Goal: Task Accomplishment & Management: Use online tool/utility

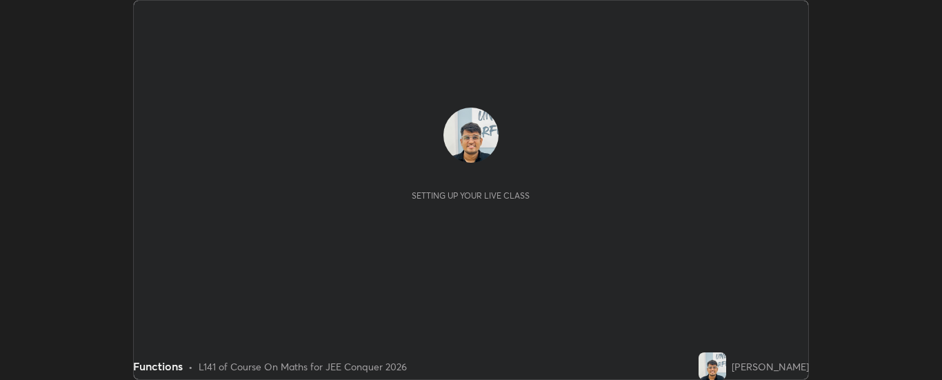
scroll to position [380, 942]
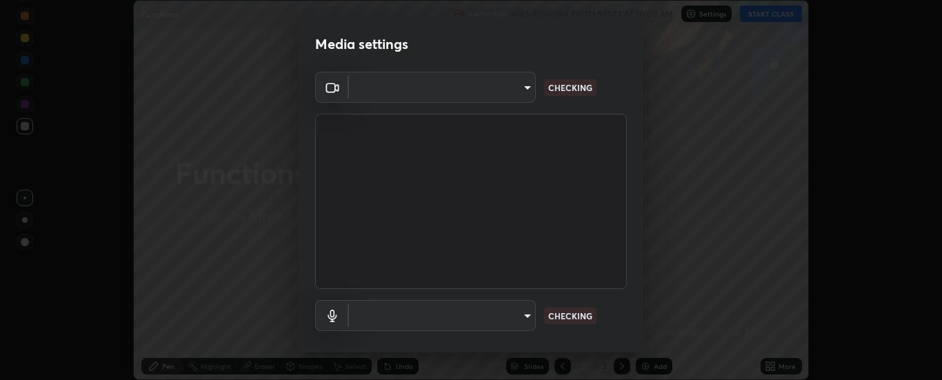
type input "6d3829c99f98afdfe7c29186be8927c2ef9ac3e8f7233b1026567672352cba5b"
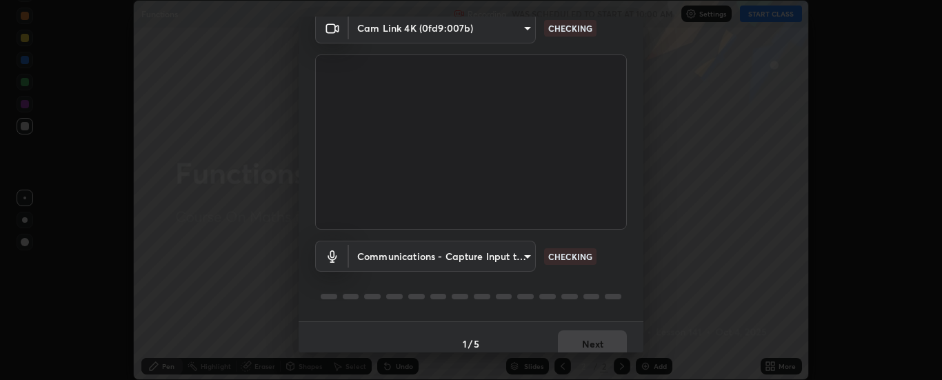
scroll to position [72, 0]
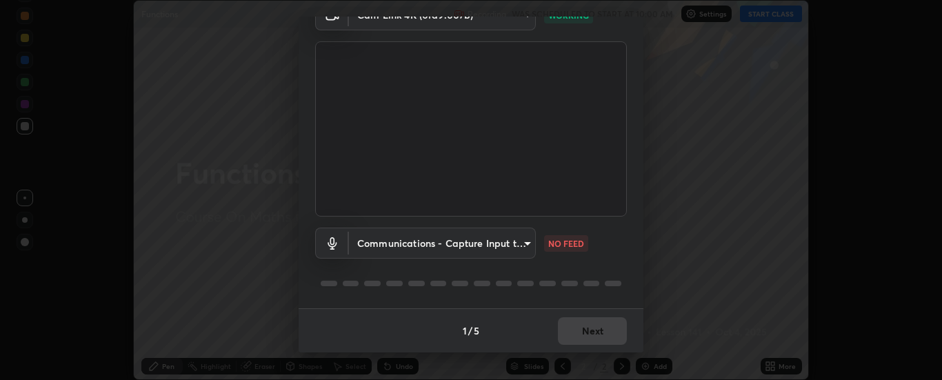
click at [433, 237] on body "Erase all Functions Recording WAS SCHEDULED TO START AT 10:00 AM Settings START…" at bounding box center [471, 190] width 942 height 380
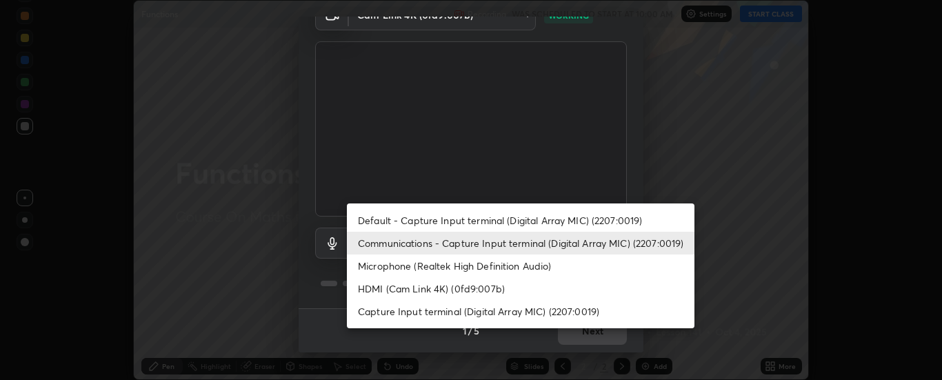
click at [395, 263] on li "Microphone (Realtek High Definition Audio)" at bounding box center [521, 265] width 348 height 23
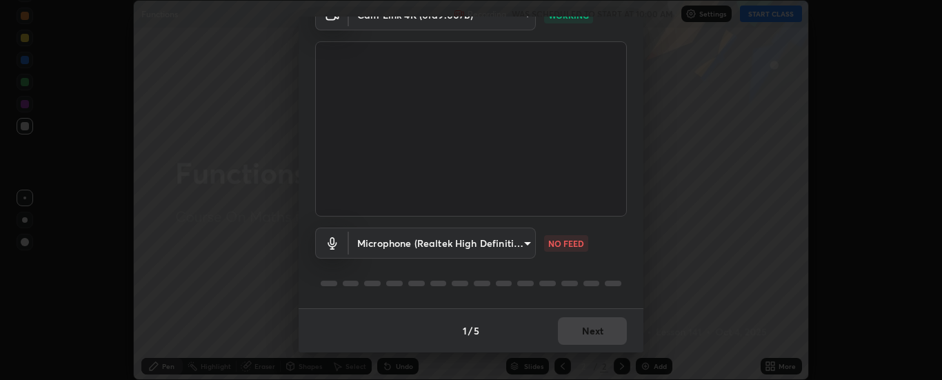
click at [396, 246] on body "Erase all Functions Recording WAS SCHEDULED TO START AT 10:00 AM Settings START…" at bounding box center [471, 190] width 942 height 380
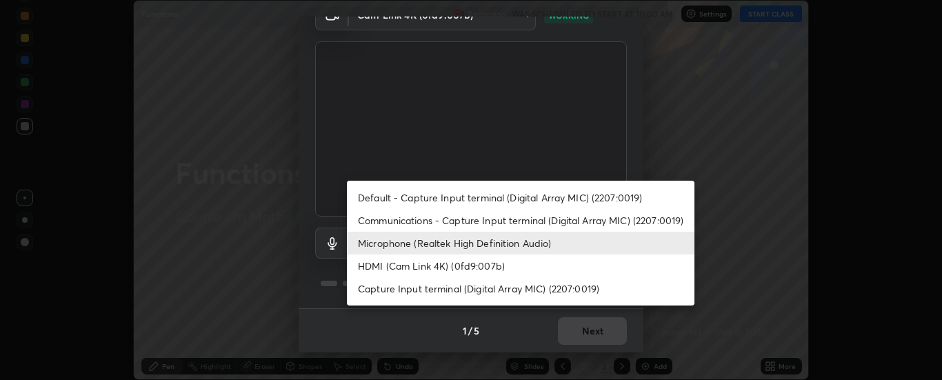
click at [401, 223] on li "Communications - Capture Input terminal (Digital Array MIC) (2207:0019)" at bounding box center [521, 220] width 348 height 23
type input "communications"
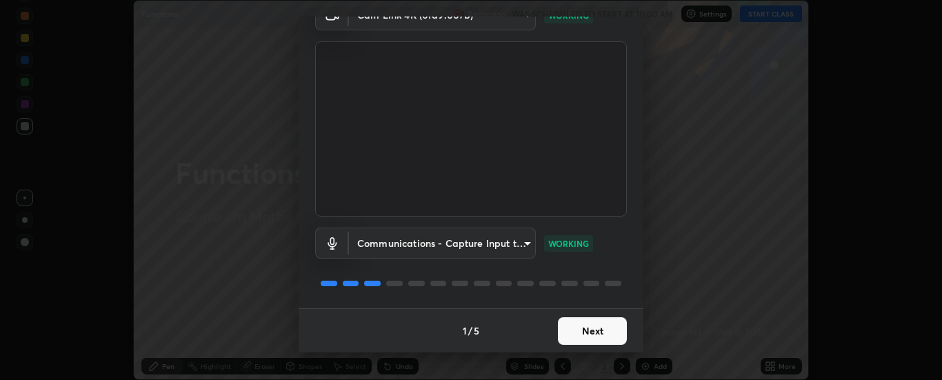
click at [607, 338] on button "Next" at bounding box center [592, 331] width 69 height 28
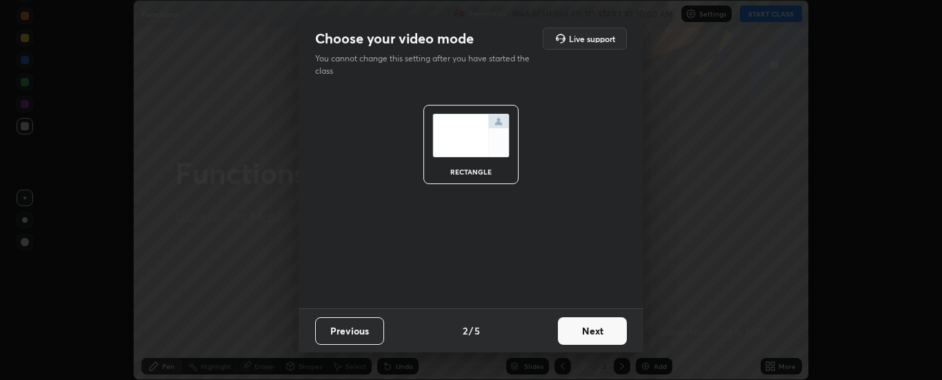
scroll to position [0, 0]
click at [599, 337] on button "Next" at bounding box center [592, 331] width 69 height 28
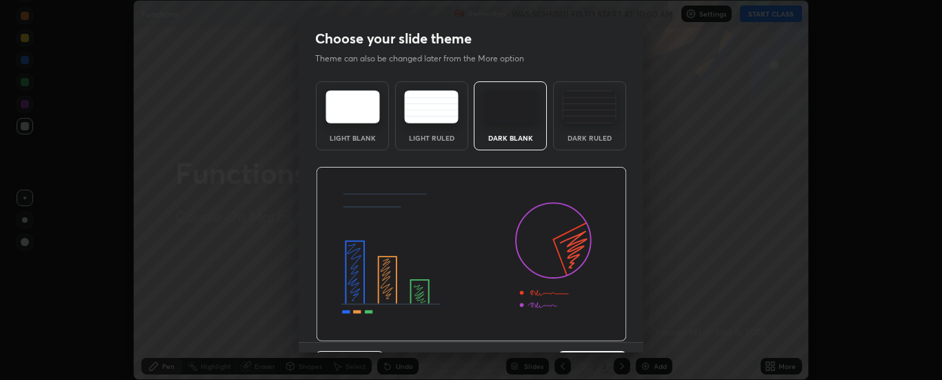
scroll to position [34, 0]
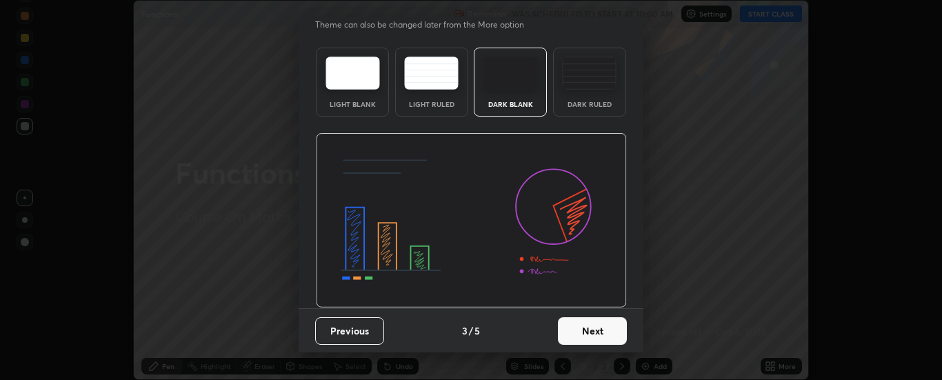
click at [609, 325] on button "Next" at bounding box center [592, 331] width 69 height 28
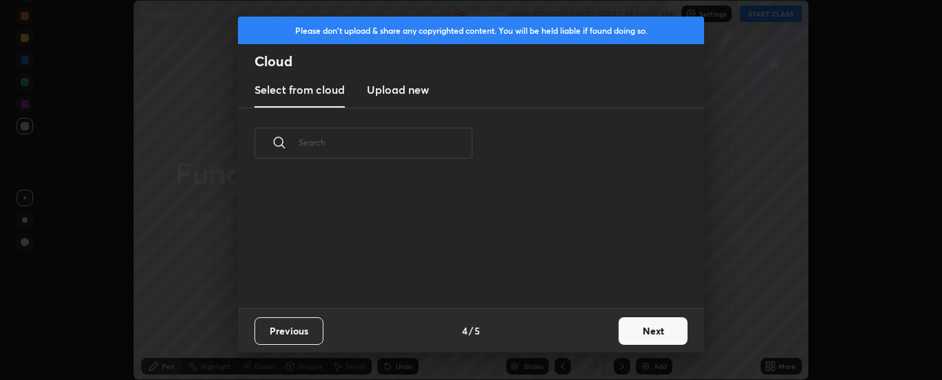
click at [643, 328] on button "Next" at bounding box center [653, 331] width 69 height 28
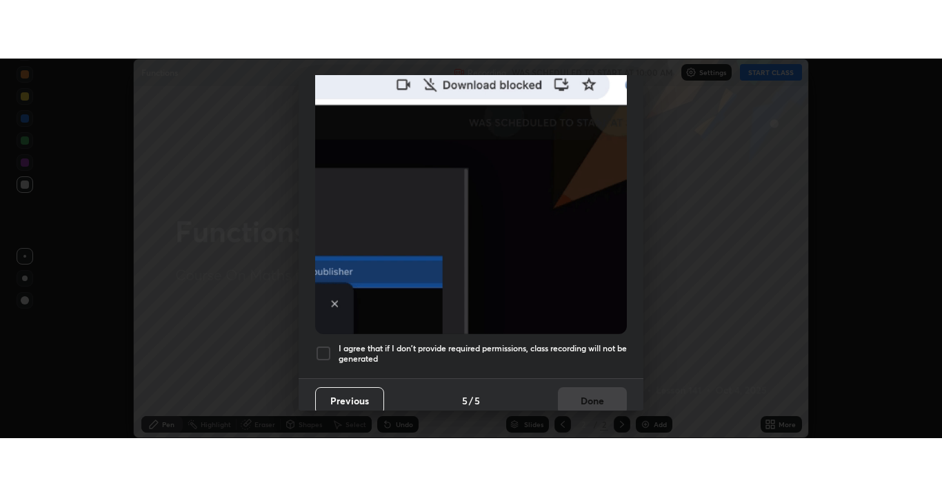
scroll to position [354, 0]
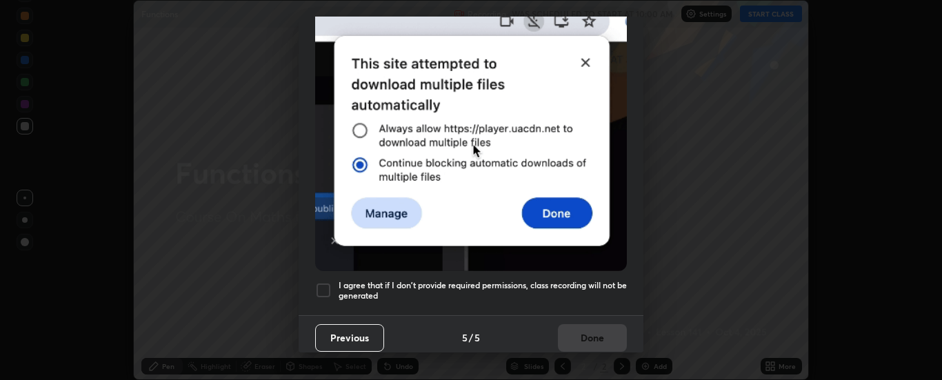
click at [539, 290] on h5 "I agree that if I don't provide required permissions, class recording will not …" at bounding box center [483, 290] width 288 height 21
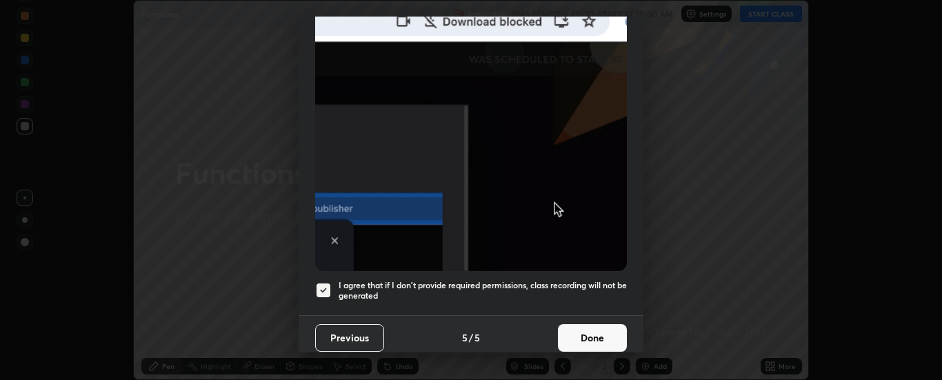
click at [577, 329] on button "Done" at bounding box center [592, 338] width 69 height 28
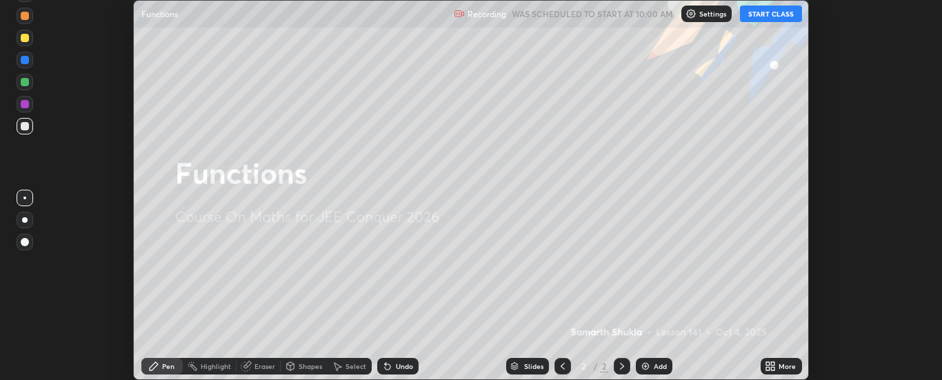
click at [784, 368] on div "More" at bounding box center [787, 366] width 17 height 7
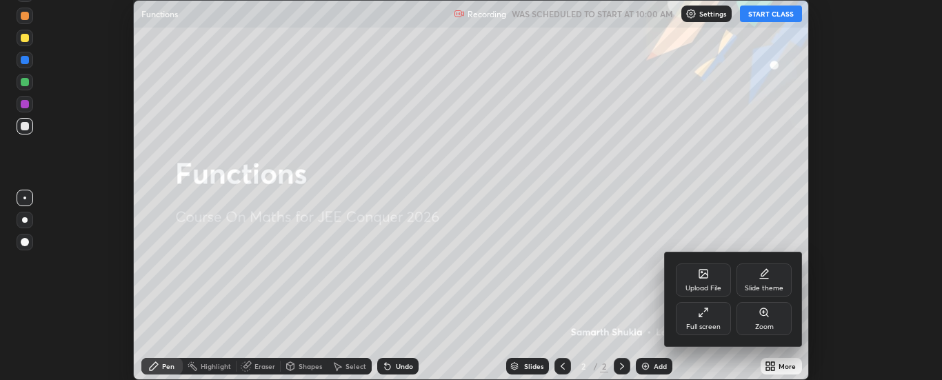
click at [719, 317] on div "Full screen" at bounding box center [703, 318] width 55 height 33
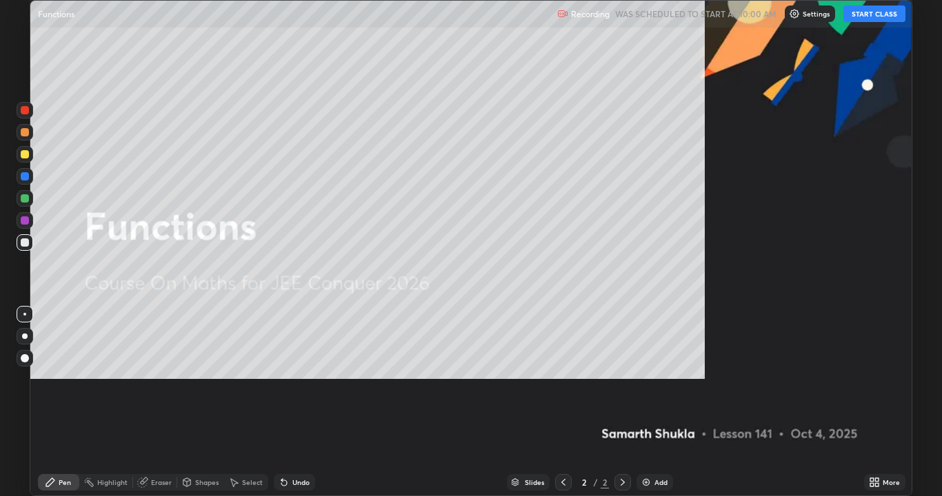
scroll to position [496, 942]
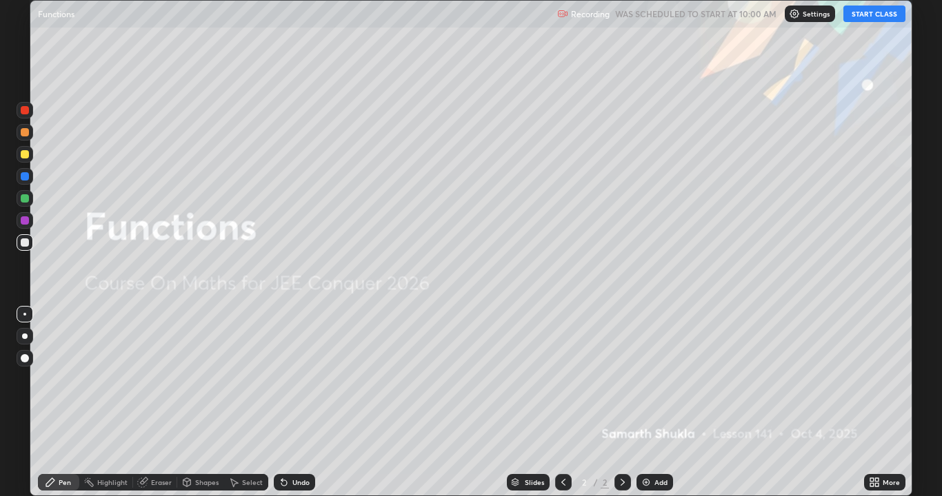
click at [861, 16] on button "START CLASS" at bounding box center [874, 14] width 62 height 17
click at [656, 379] on div "Add" at bounding box center [660, 482] width 13 height 7
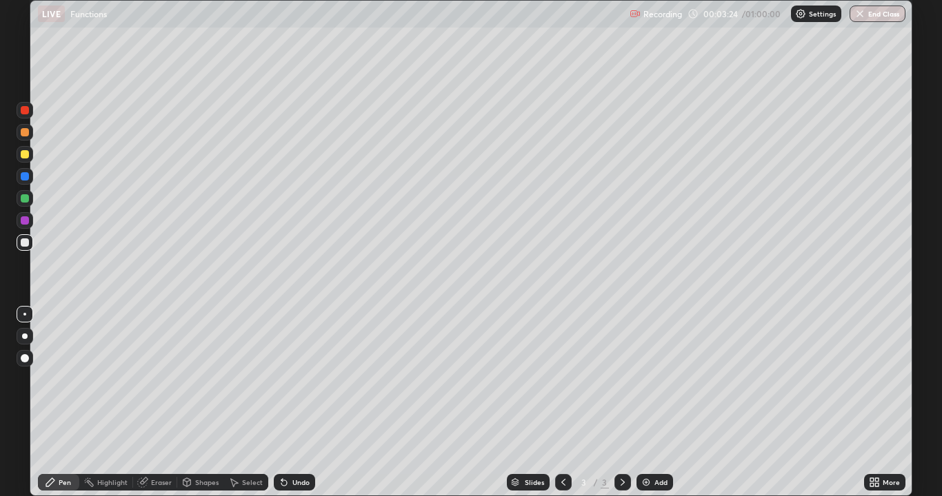
click at [168, 379] on div "Eraser" at bounding box center [155, 482] width 44 height 17
click at [66, 379] on div "Pen" at bounding box center [65, 482] width 12 height 7
click at [653, 379] on div "Add" at bounding box center [654, 482] width 37 height 17
click at [650, 379] on div "Add" at bounding box center [654, 482] width 37 height 17
click at [30, 110] on div at bounding box center [25, 110] width 17 height 17
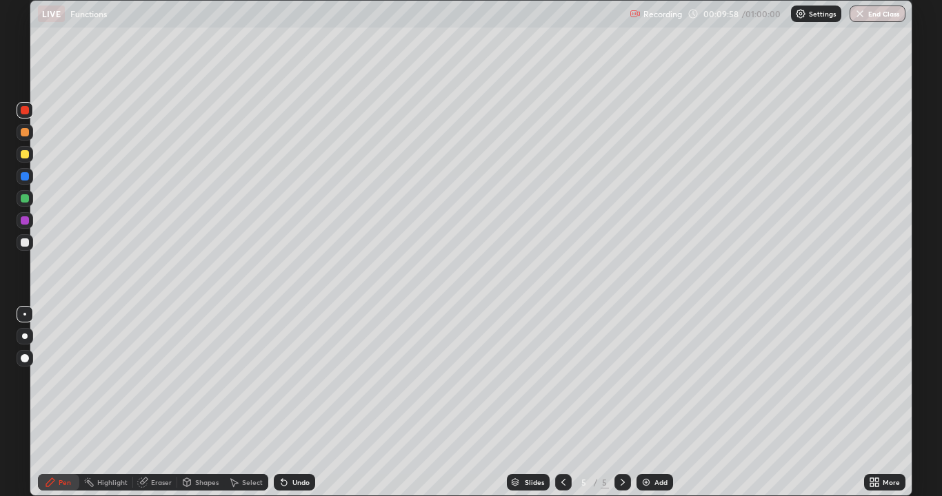
click at [26, 154] on div at bounding box center [25, 154] width 8 height 8
click at [161, 379] on div "Eraser" at bounding box center [161, 482] width 21 height 7
click at [53, 379] on icon at bounding box center [50, 482] width 11 height 11
click at [156, 379] on div "Eraser" at bounding box center [161, 482] width 21 height 7
click at [49, 379] on icon at bounding box center [50, 482] width 11 height 11
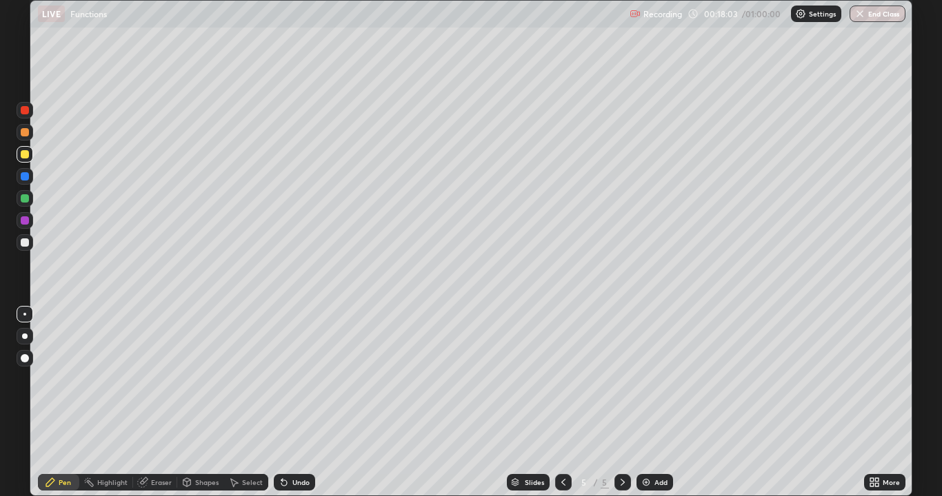
click at [645, 379] on img at bounding box center [646, 482] width 11 height 11
click at [152, 379] on div "Eraser" at bounding box center [161, 482] width 21 height 7
click at [261, 379] on div "Select" at bounding box center [246, 482] width 44 height 17
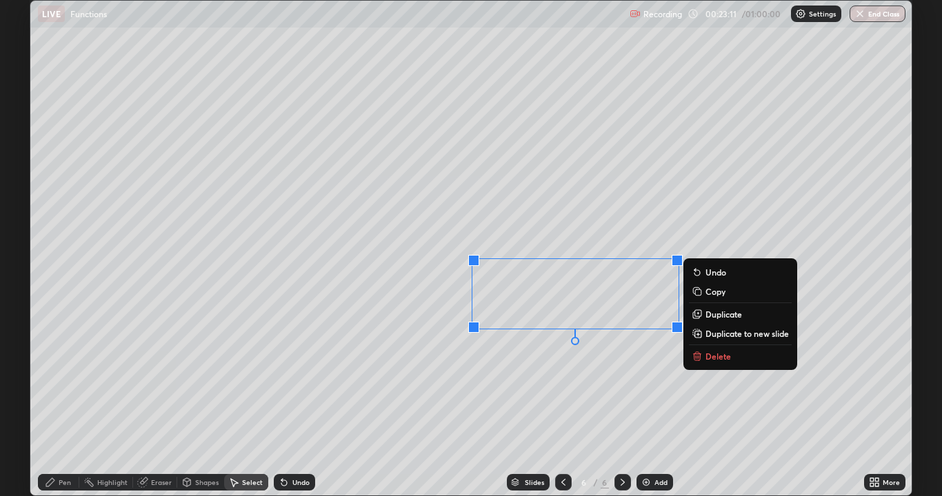
click at [712, 359] on p "Delete" at bounding box center [718, 356] width 26 height 11
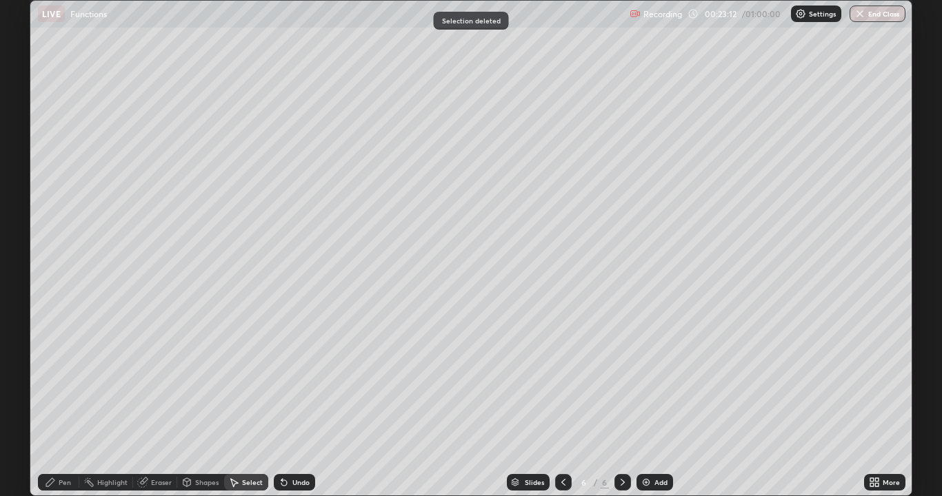
click at [62, 379] on div "Pen" at bounding box center [65, 482] width 12 height 7
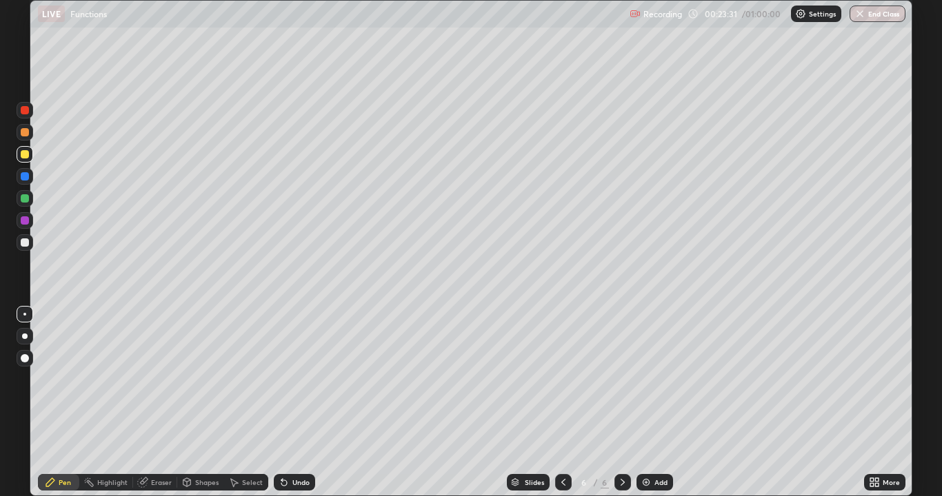
click at [157, 379] on div "Eraser" at bounding box center [161, 482] width 21 height 7
click at [70, 379] on div "Pen" at bounding box center [58, 482] width 41 height 17
click at [157, 379] on div "Eraser" at bounding box center [161, 482] width 21 height 7
click at [44, 379] on div "Pen" at bounding box center [58, 482] width 41 height 17
click at [297, 379] on div "Undo" at bounding box center [294, 482] width 41 height 17
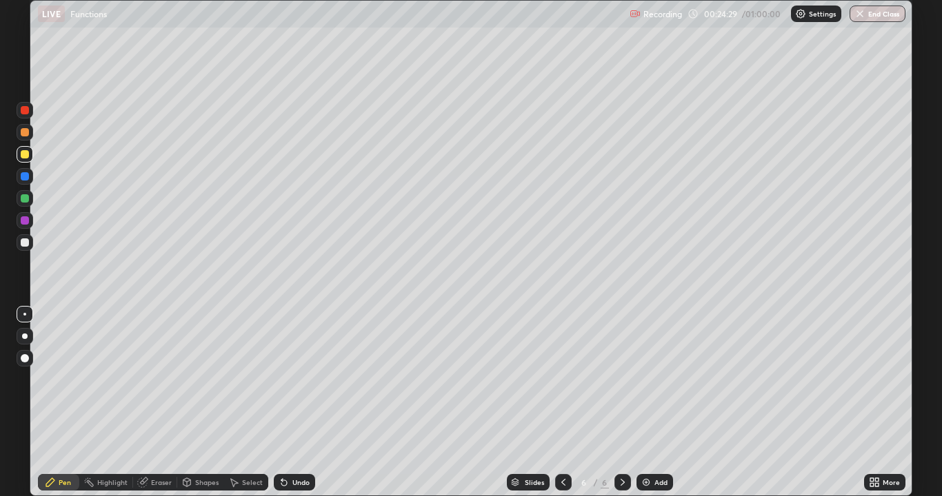
click at [293, 379] on div "Undo" at bounding box center [294, 482] width 41 height 17
click at [298, 379] on div "Undo" at bounding box center [294, 482] width 41 height 17
click at [292, 379] on div "Undo" at bounding box center [294, 482] width 41 height 17
click at [157, 379] on div "Eraser" at bounding box center [161, 482] width 21 height 7
click at [70, 379] on div "Pen" at bounding box center [58, 482] width 41 height 17
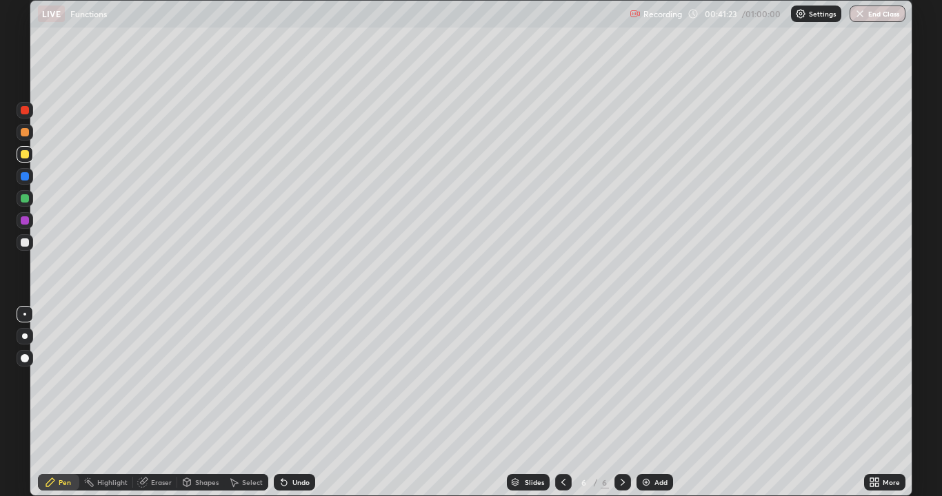
click at [667, 379] on div "Add" at bounding box center [654, 482] width 37 height 17
click at [21, 201] on div at bounding box center [25, 198] width 8 height 8
click at [30, 112] on div at bounding box center [25, 110] width 17 height 17
click at [26, 177] on div at bounding box center [25, 176] width 8 height 8
click at [288, 379] on div "Undo" at bounding box center [294, 482] width 41 height 17
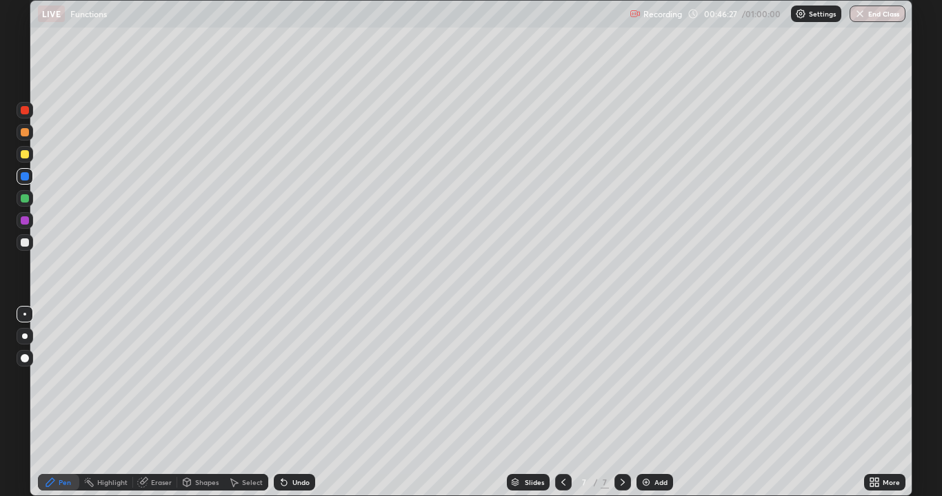
click at [286, 379] on div "Undo" at bounding box center [294, 482] width 41 height 17
click at [251, 379] on div "Select" at bounding box center [246, 482] width 44 height 17
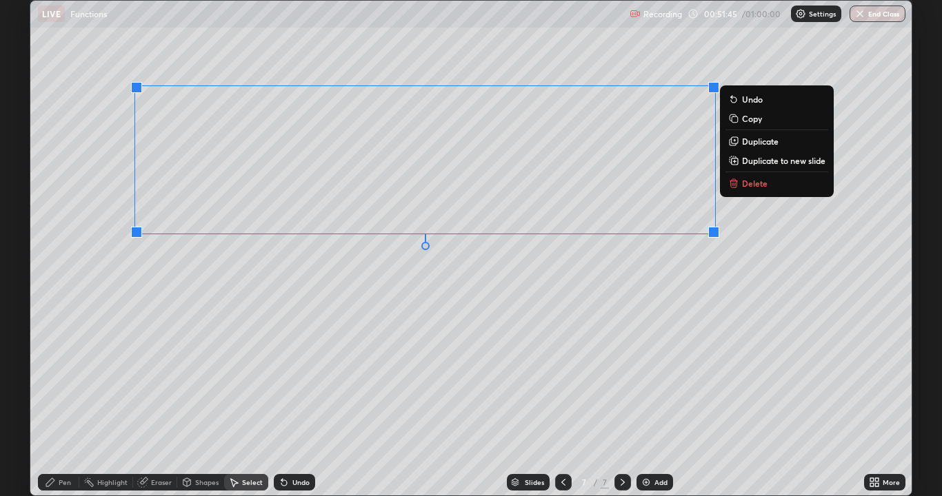
click at [743, 121] on p "Copy" at bounding box center [752, 118] width 20 height 11
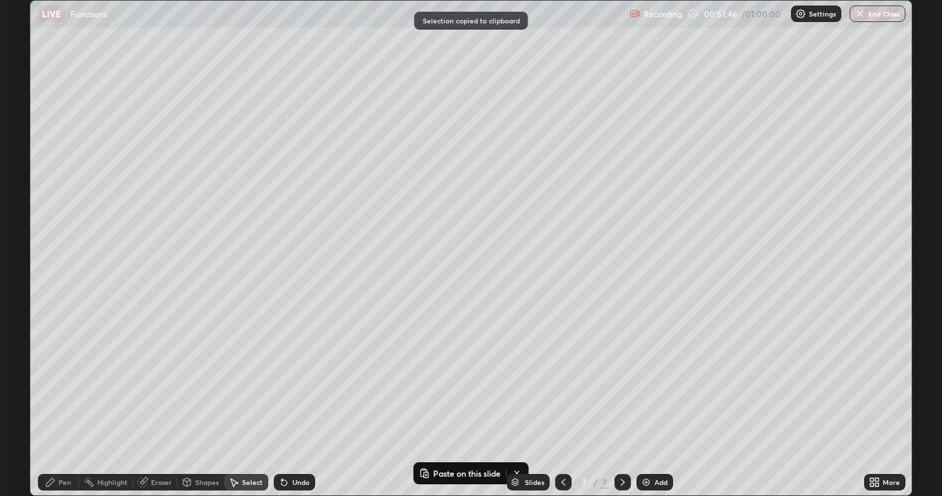
click at [650, 379] on img at bounding box center [646, 482] width 11 height 11
click at [448, 379] on div "Slides 8 / 8 Add" at bounding box center [589, 483] width 549 height 28
click at [445, 379] on button "Paste on this slide" at bounding box center [460, 473] width 87 height 17
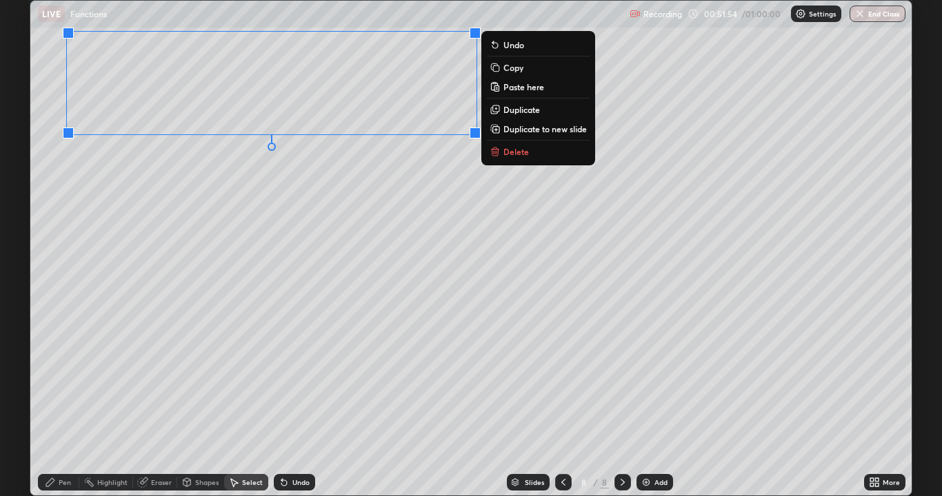
click at [469, 175] on div "0 ° Undo Copy Paste here Duplicate Duplicate to new slide Delete" at bounding box center [470, 248] width 881 height 495
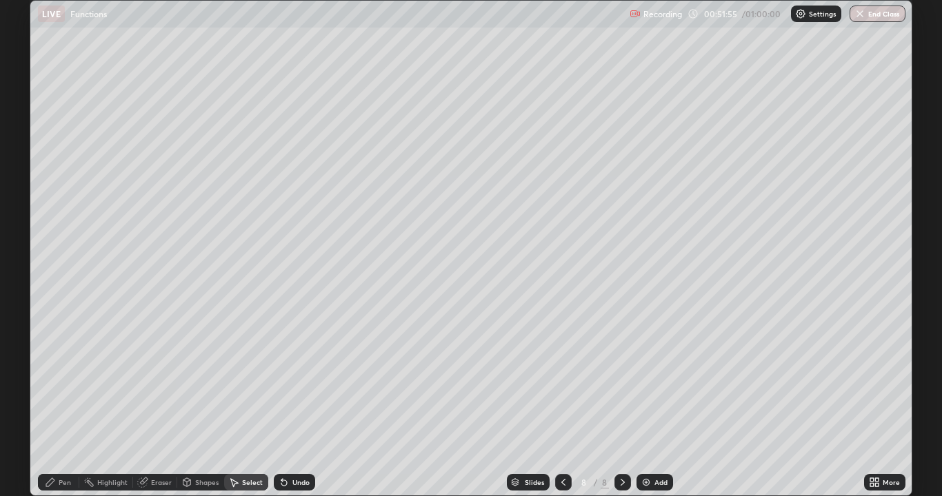
click at [149, 379] on div "Eraser" at bounding box center [155, 482] width 44 height 17
click at [62, 379] on div "Pen" at bounding box center [65, 482] width 12 height 7
click at [25, 155] on div at bounding box center [25, 154] width 8 height 8
click at [562, 379] on icon at bounding box center [563, 482] width 11 height 11
click at [621, 379] on icon at bounding box center [622, 482] width 11 height 11
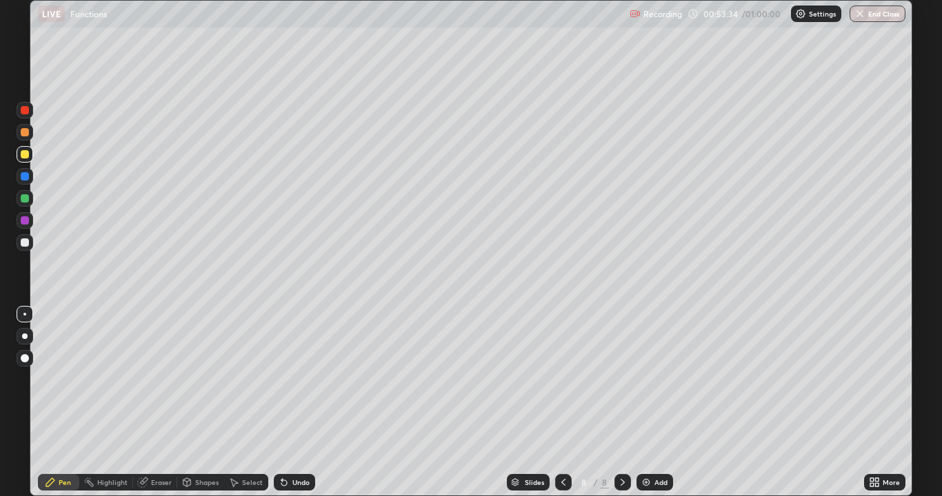
click at [163, 379] on div "Eraser" at bounding box center [161, 482] width 21 height 7
click at [60, 379] on div "Pen" at bounding box center [65, 482] width 12 height 7
click at [30, 110] on div at bounding box center [25, 110] width 17 height 17
click at [163, 379] on div "Eraser" at bounding box center [161, 482] width 21 height 7
click at [60, 379] on div "Pen" at bounding box center [65, 482] width 12 height 7
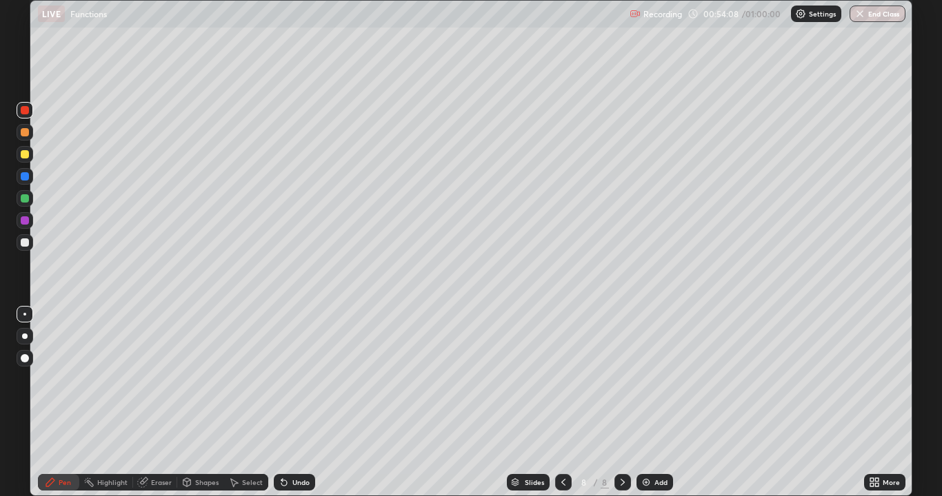
click at [21, 200] on div at bounding box center [25, 198] width 8 height 8
click at [169, 379] on div "Eraser" at bounding box center [161, 482] width 21 height 7
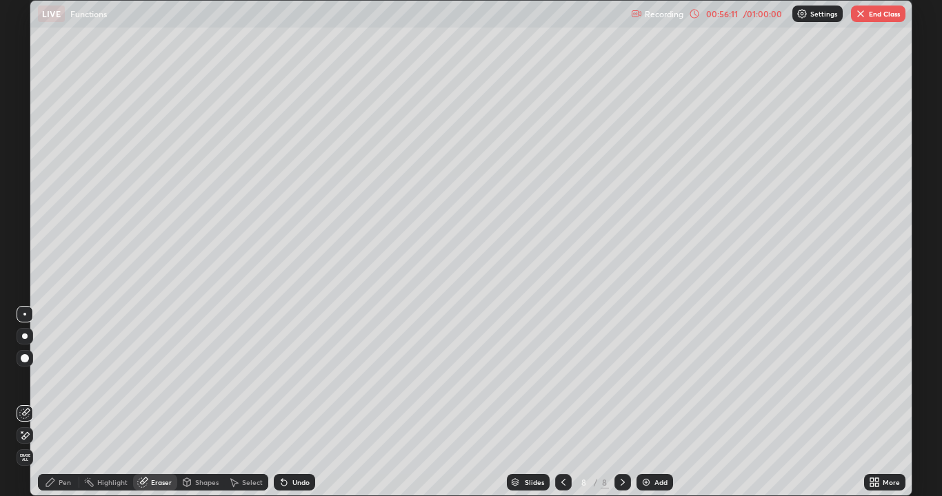
click at [60, 379] on div "Pen" at bounding box center [58, 482] width 41 height 17
click at [563, 379] on icon at bounding box center [563, 482] width 4 height 7
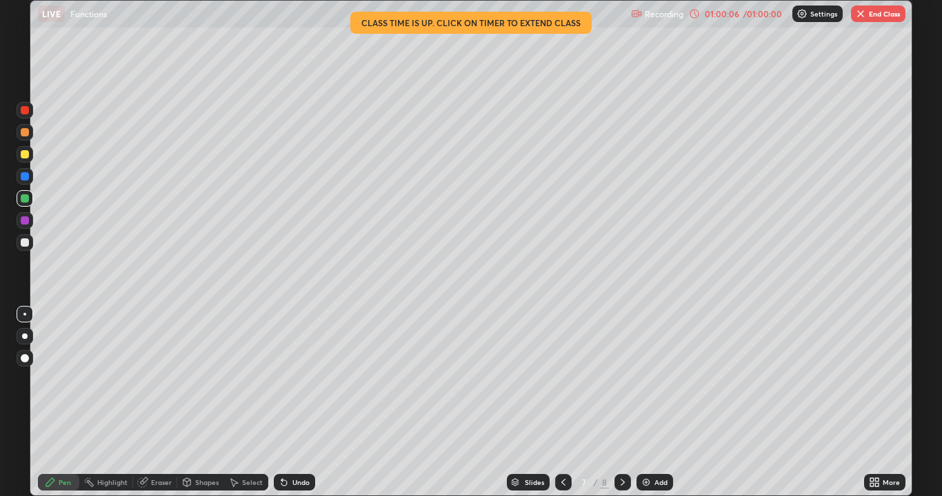
click at [867, 18] on button "End Class" at bounding box center [878, 14] width 54 height 17
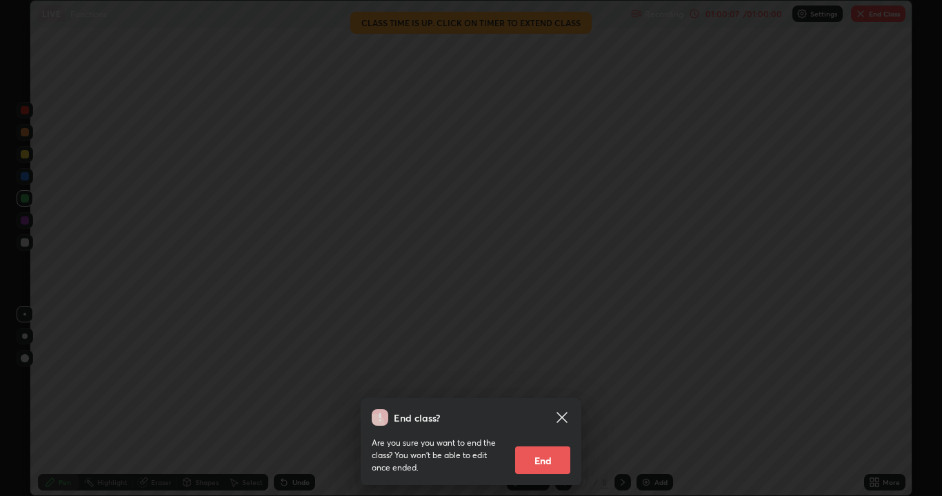
click at [559, 379] on button "End" at bounding box center [542, 461] width 55 height 28
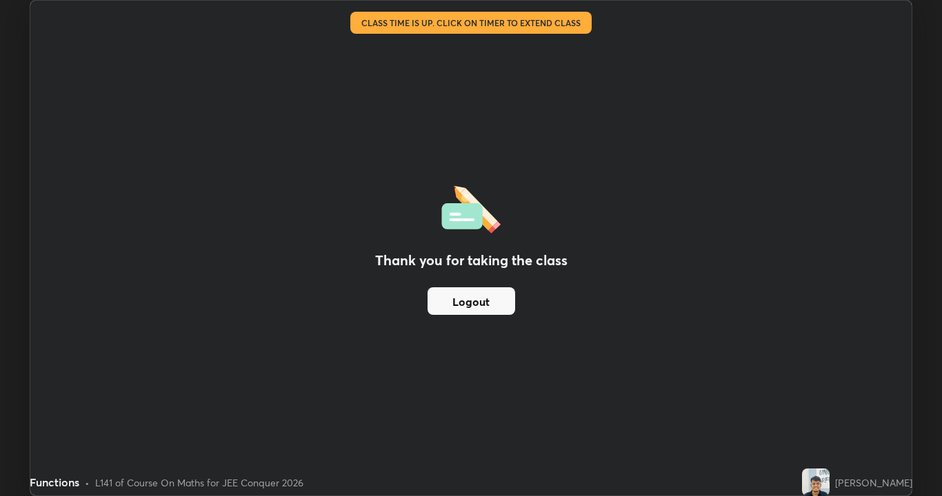
click at [515, 349] on div "Thank you for taking the class Logout" at bounding box center [470, 248] width 881 height 495
click at [498, 300] on button "Logout" at bounding box center [472, 302] width 88 height 28
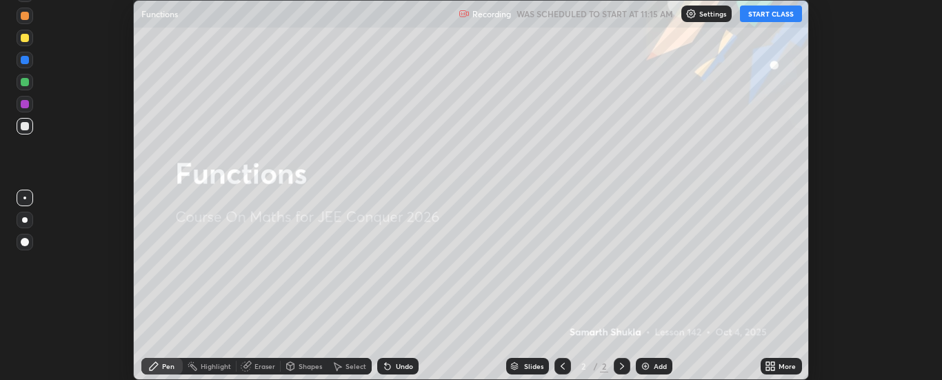
scroll to position [380, 941]
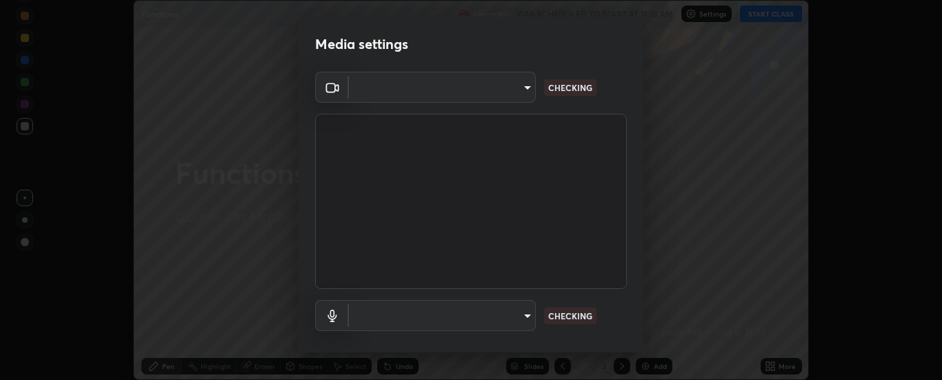
type input "6d3829c99f98afdfe7c29186be8927c2ef9ac3e8f7233b1026567672352cba5b"
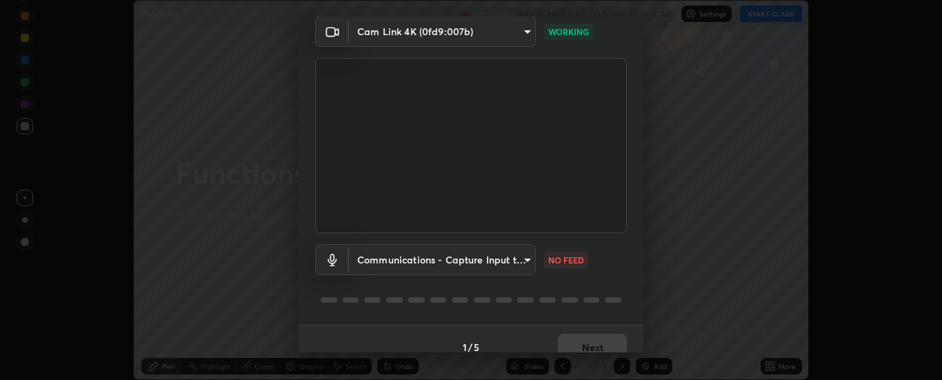
scroll to position [72, 0]
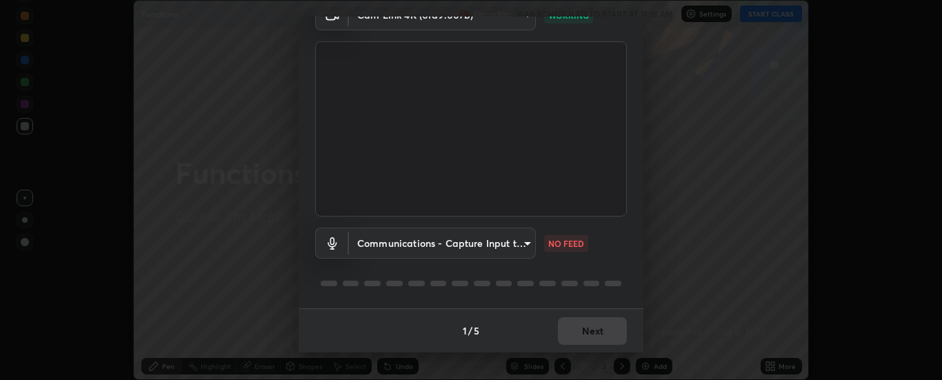
click at [493, 236] on body "Erase all Functions Recording WAS SCHEDULED TO START AT 11:15 AM Settings START…" at bounding box center [471, 190] width 942 height 380
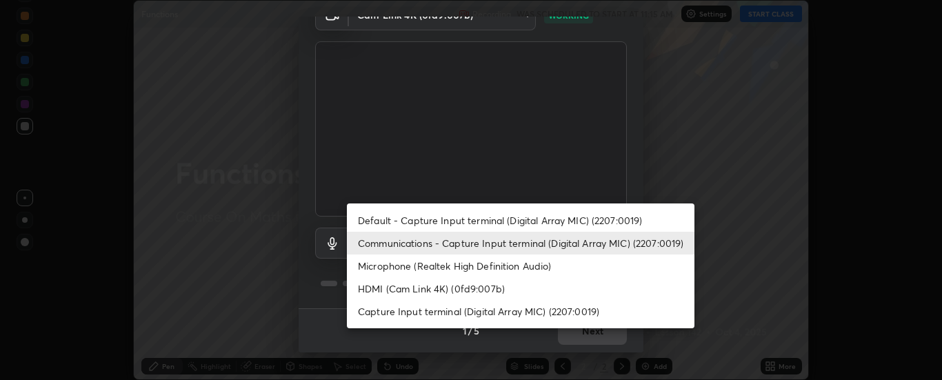
click at [451, 341] on div at bounding box center [471, 190] width 942 height 380
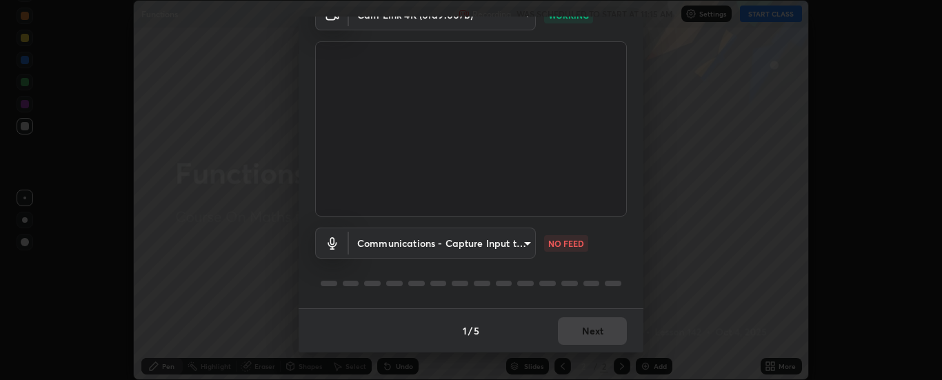
click at [492, 236] on body "Erase all Functions Recording WAS SCHEDULED TO START AT 11:15 AM Settings START…" at bounding box center [471, 190] width 942 height 380
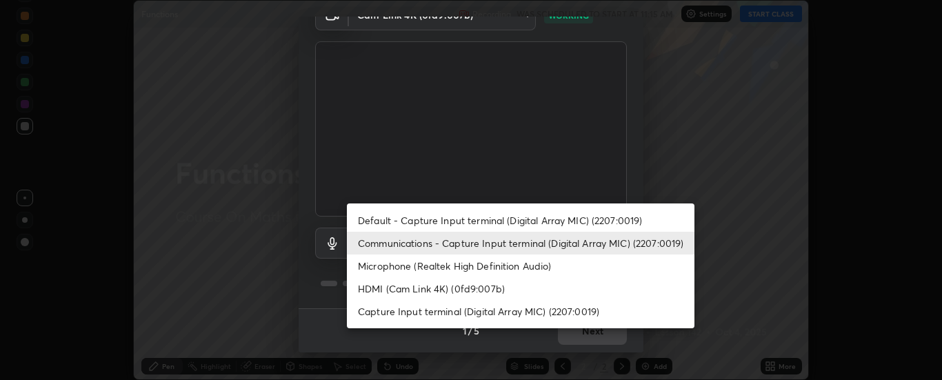
click at [445, 264] on li "Microphone (Realtek High Definition Audio)" at bounding box center [521, 265] width 348 height 23
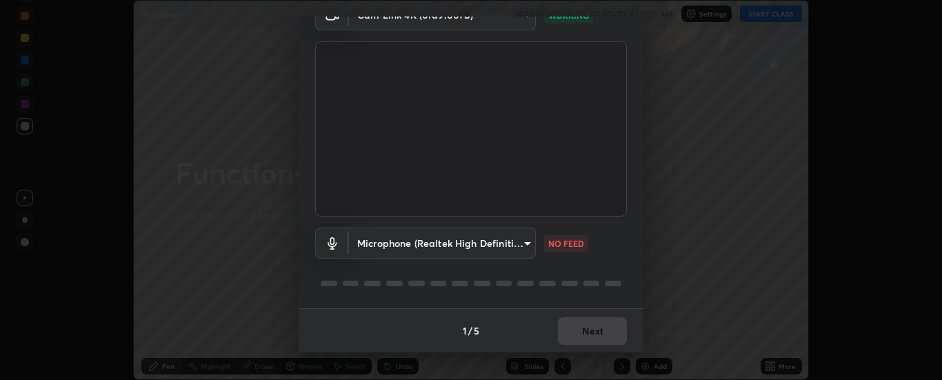
click at [434, 243] on body "Erase all Functions Recording WAS SCHEDULED TO START AT 11:15 AM Settings START…" at bounding box center [471, 190] width 942 height 380
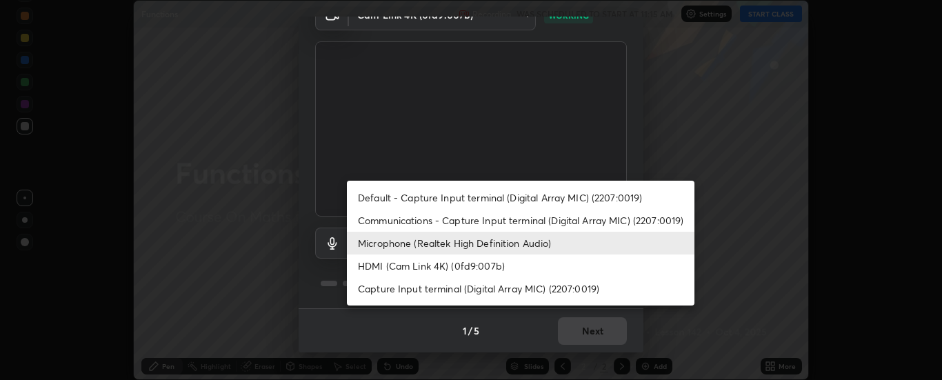
click at [424, 221] on li "Communications - Capture Input terminal (Digital Array MIC) (2207:0019)" at bounding box center [521, 220] width 348 height 23
type input "communications"
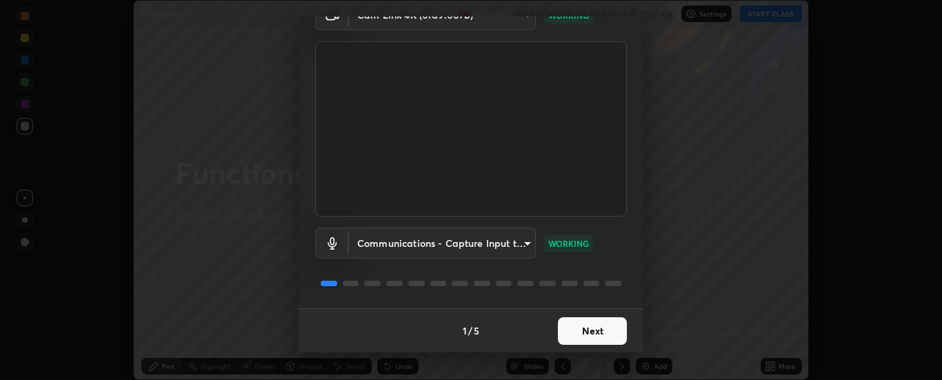
click at [608, 331] on button "Next" at bounding box center [592, 331] width 69 height 28
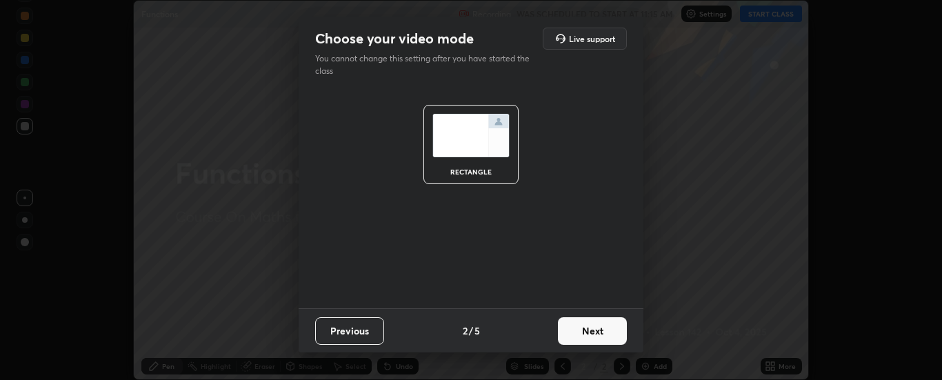
scroll to position [0, 0]
click at [611, 328] on button "Next" at bounding box center [592, 331] width 69 height 28
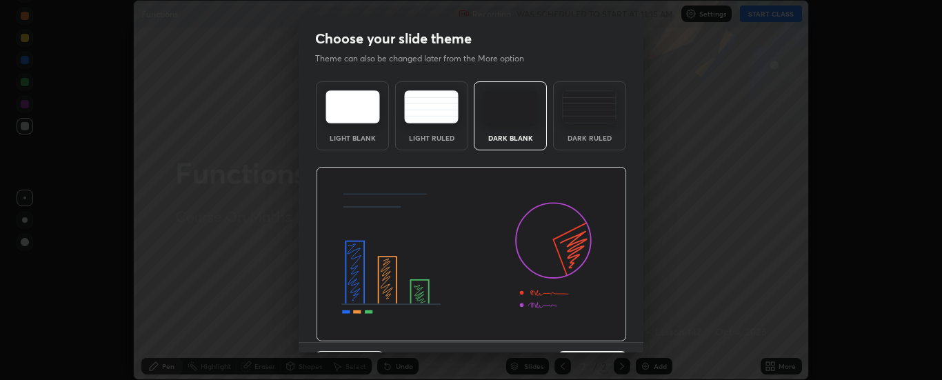
scroll to position [34, 0]
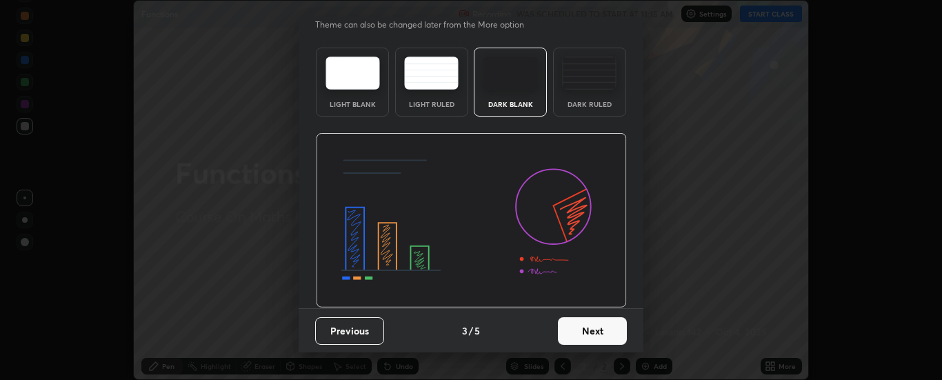
click at [614, 331] on button "Next" at bounding box center [592, 331] width 69 height 28
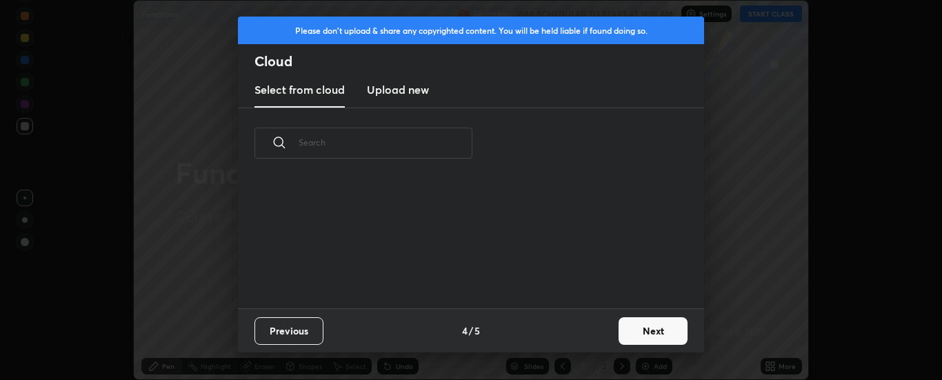
scroll to position [0, 0]
click at [619, 330] on button "Next" at bounding box center [653, 331] width 69 height 28
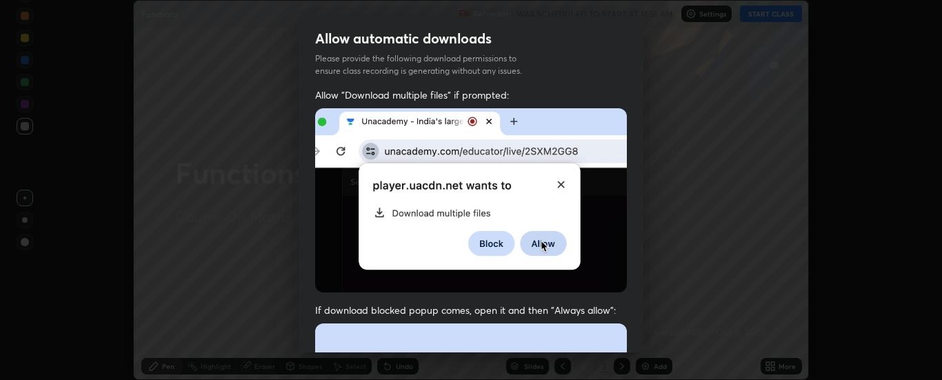
click at [637, 330] on div "Allow "Download multiple files" if prompted: If download blocked popup comes, o…" at bounding box center [471, 378] width 345 height 581
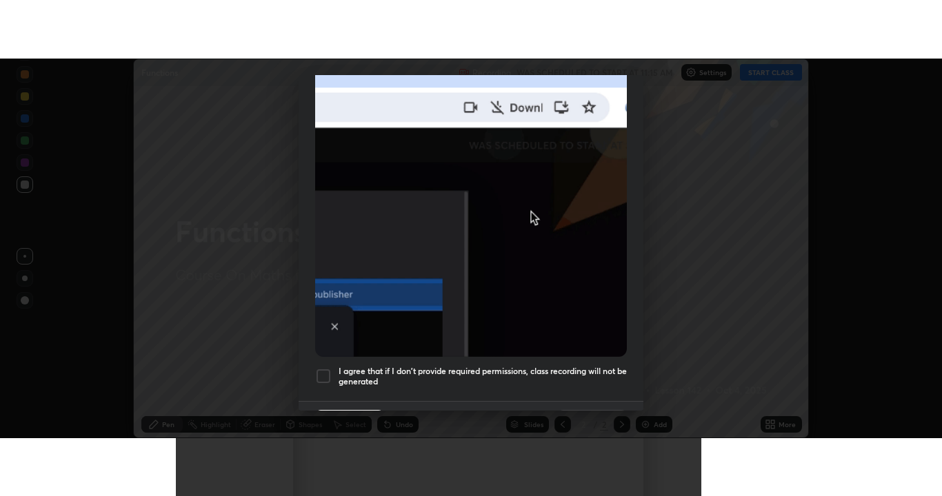
scroll to position [354, 0]
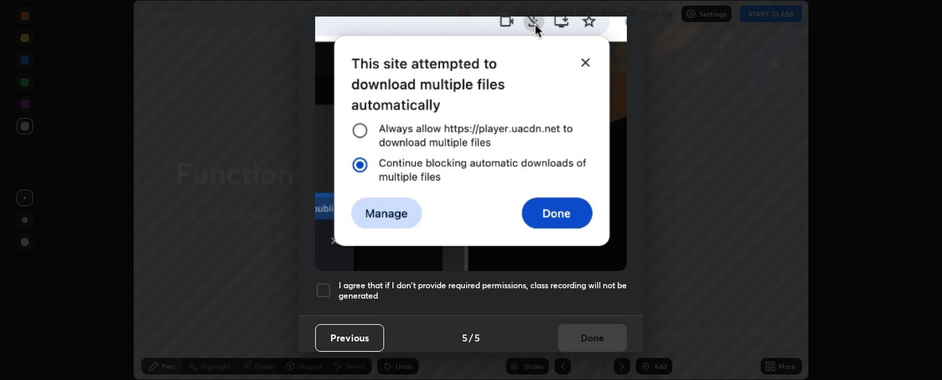
click at [490, 280] on h5 "I agree that if I don't provide required permissions, class recording will not …" at bounding box center [483, 290] width 288 height 21
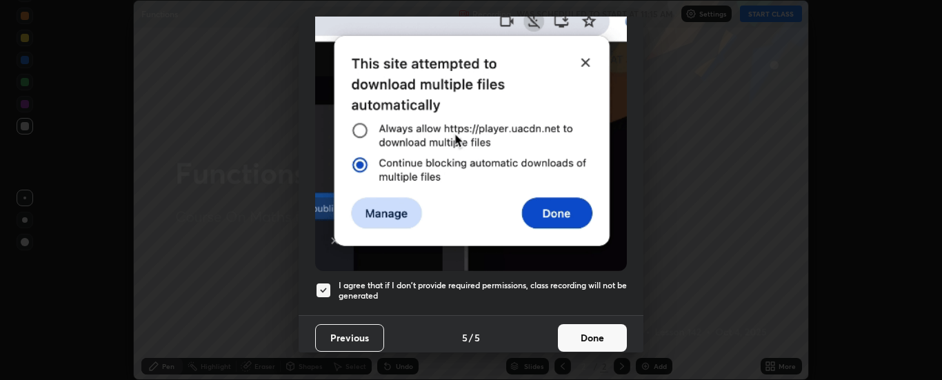
click at [563, 334] on button "Done" at bounding box center [592, 338] width 69 height 28
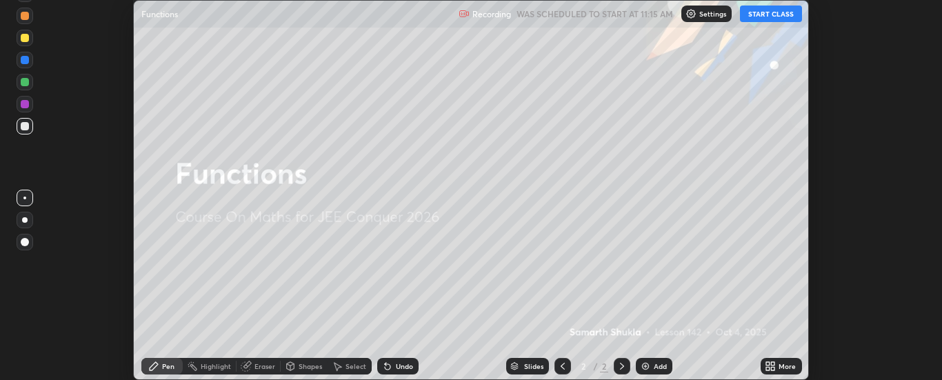
click at [776, 366] on icon at bounding box center [770, 366] width 11 height 11
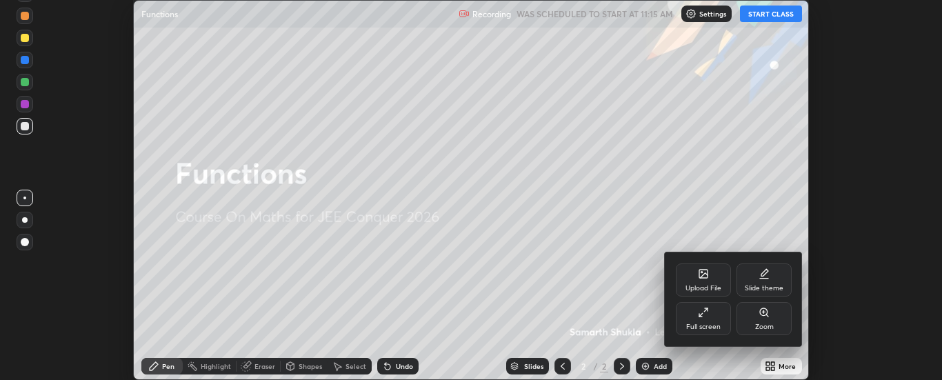
click at [725, 325] on div "Full screen" at bounding box center [703, 318] width 55 height 33
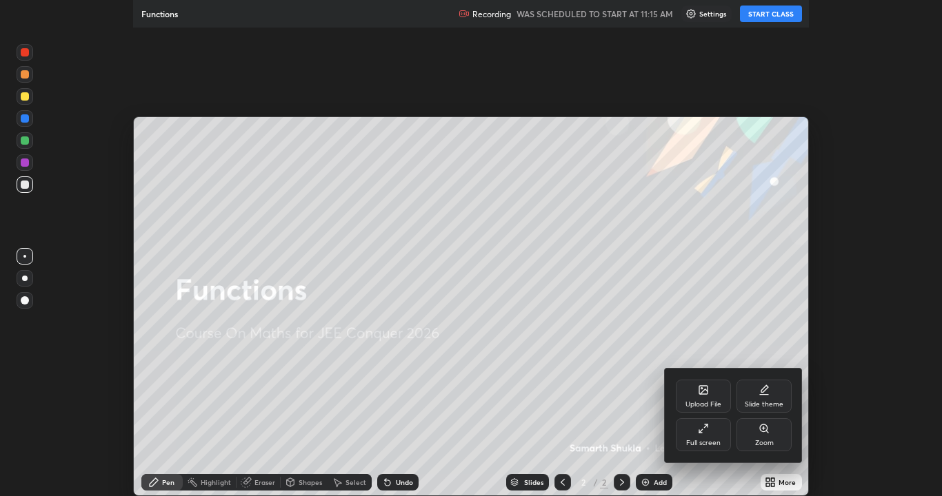
scroll to position [496, 942]
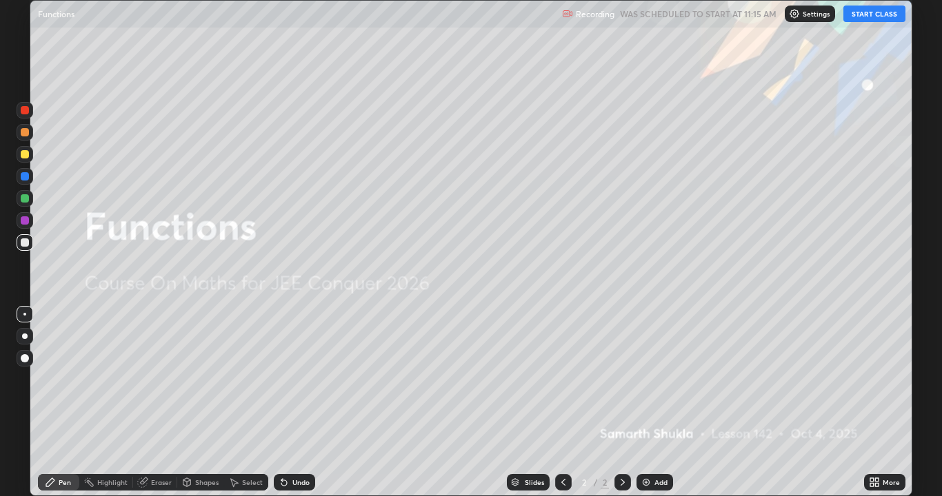
click at [871, 13] on button "START CLASS" at bounding box center [874, 14] width 62 height 17
click at [659, 379] on div "Add" at bounding box center [654, 482] width 37 height 17
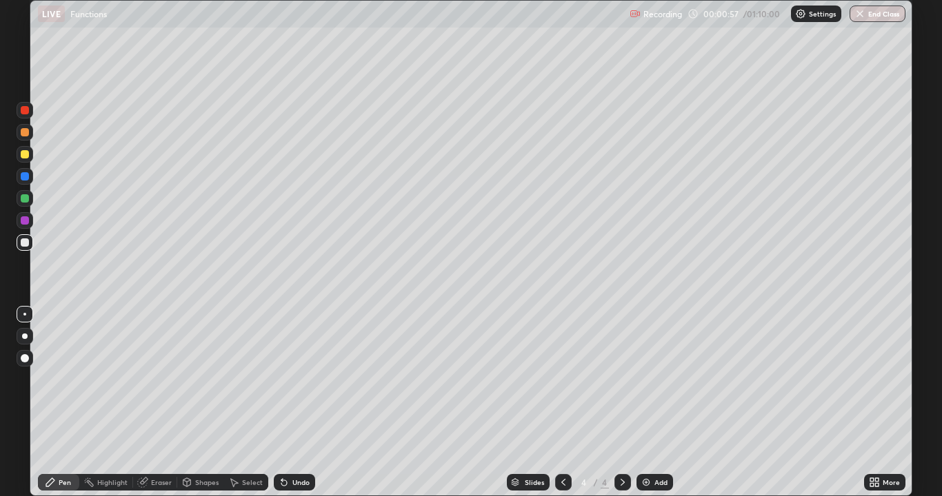
click at [301, 379] on div "Undo" at bounding box center [294, 482] width 41 height 17
click at [307, 379] on div "Undo" at bounding box center [300, 482] width 17 height 7
click at [30, 159] on div at bounding box center [25, 154] width 17 height 17
click at [30, 201] on div at bounding box center [25, 198] width 17 height 17
click at [157, 379] on div "Eraser" at bounding box center [161, 482] width 21 height 7
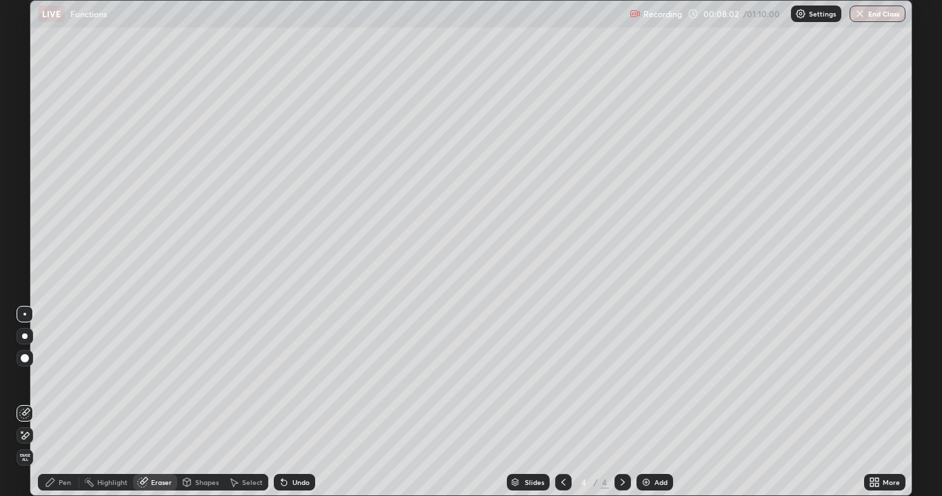
click at [59, 379] on div "Pen" at bounding box center [65, 482] width 12 height 7
click at [303, 379] on div "Undo" at bounding box center [300, 482] width 17 height 7
click at [160, 379] on div "Eraser" at bounding box center [161, 482] width 21 height 7
click at [60, 379] on div "Pen" at bounding box center [65, 482] width 12 height 7
click at [643, 379] on div "Add" at bounding box center [654, 482] width 37 height 17
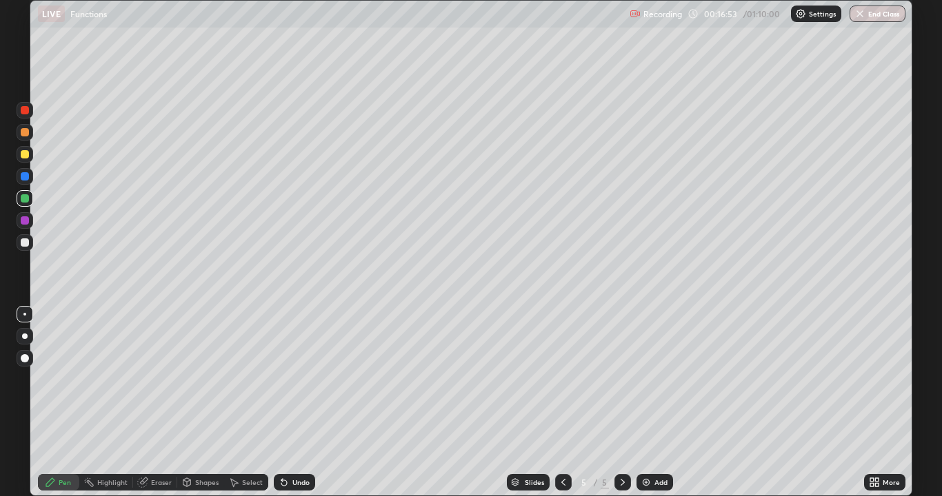
click at [21, 179] on div at bounding box center [25, 176] width 8 height 8
click at [31, 156] on div at bounding box center [25, 154] width 17 height 17
click at [170, 379] on div "Eraser" at bounding box center [161, 482] width 21 height 7
click at [51, 379] on div "Pen" at bounding box center [58, 482] width 41 height 17
click at [657, 379] on div "Add" at bounding box center [654, 482] width 37 height 17
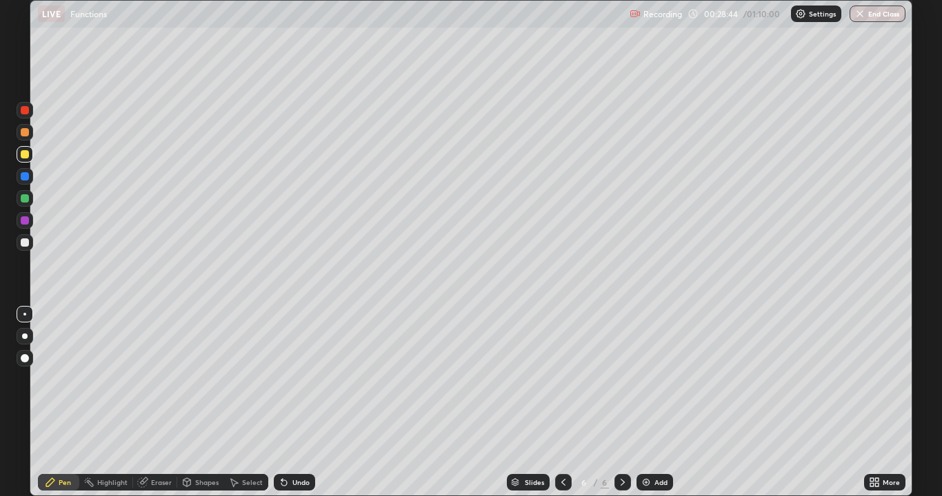
click at [559, 379] on icon at bounding box center [563, 482] width 11 height 11
click at [626, 379] on div at bounding box center [622, 482] width 17 height 17
click at [562, 379] on icon at bounding box center [563, 482] width 11 height 11
click at [243, 379] on div "Select" at bounding box center [252, 482] width 21 height 7
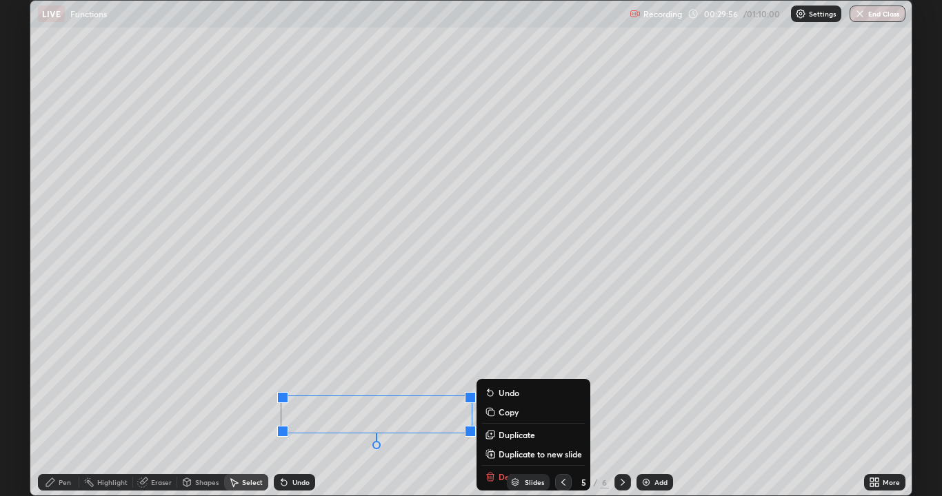
click at [496, 379] on div "Slides 5 / 6 Add" at bounding box center [589, 483] width 549 height 28
click at [488, 379] on div "Slides 5 / 6 Add" at bounding box center [589, 483] width 549 height 28
click at [490, 379] on div "Slides 5 / 6 Add" at bounding box center [589, 483] width 549 height 28
click at [492, 379] on div "Slides 5 / 6 Add" at bounding box center [589, 483] width 549 height 28
click at [488, 379] on div "Slides 5 / 6 Add" at bounding box center [589, 483] width 549 height 28
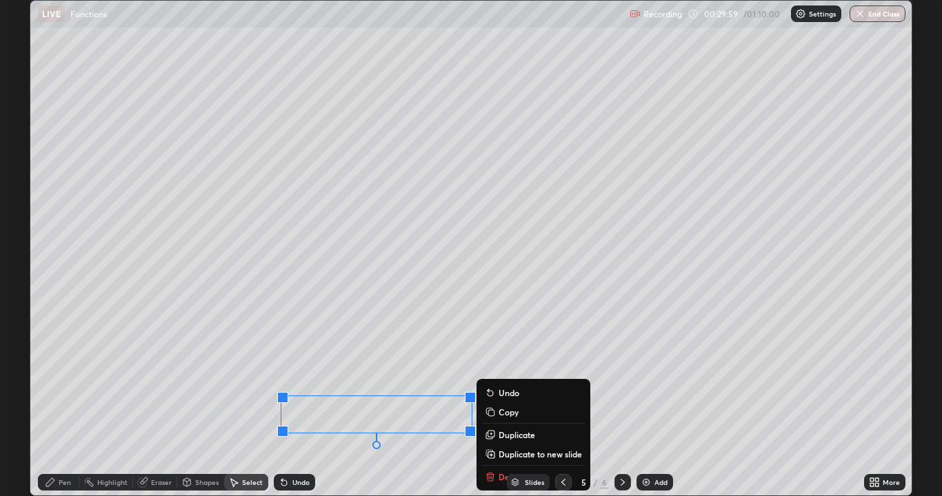
click at [443, 379] on div "0 ° Undo Copy Duplicate Duplicate to new slide Delete" at bounding box center [470, 248] width 881 height 495
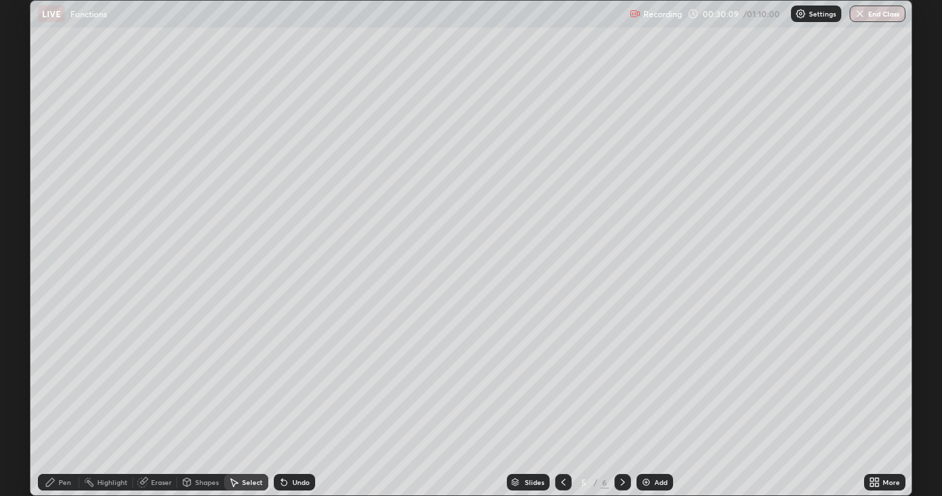
click at [615, 379] on div at bounding box center [622, 482] width 17 height 17
click at [70, 379] on div "Pen" at bounding box center [65, 482] width 12 height 7
click at [26, 110] on div at bounding box center [25, 110] width 8 height 8
click at [23, 156] on div at bounding box center [25, 154] width 8 height 8
click at [649, 379] on img at bounding box center [646, 482] width 11 height 11
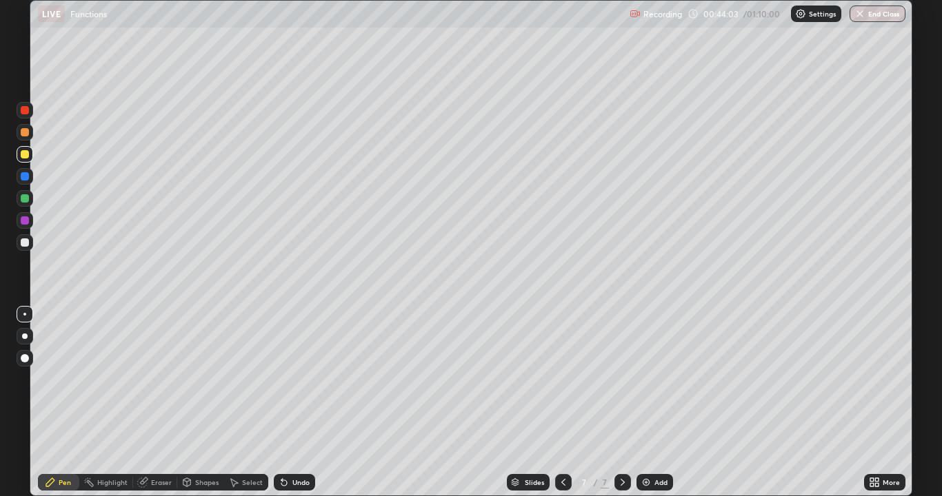
click at [30, 181] on div at bounding box center [25, 176] width 17 height 17
click at [285, 379] on icon at bounding box center [284, 482] width 11 height 11
click at [285, 379] on icon at bounding box center [284, 484] width 6 height 6
click at [294, 379] on div "Undo" at bounding box center [300, 482] width 17 height 7
click at [292, 379] on div "Undo" at bounding box center [300, 482] width 17 height 7
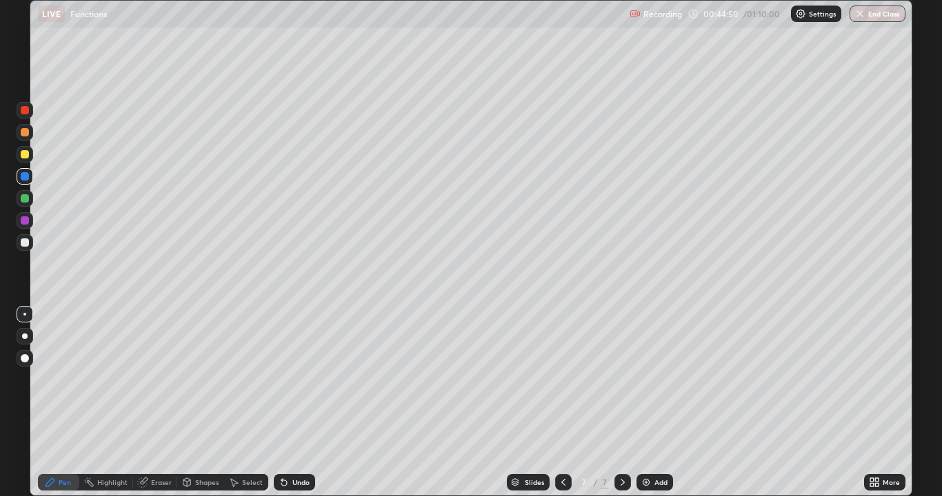
click at [298, 379] on div "Undo" at bounding box center [294, 482] width 41 height 17
click at [297, 379] on div "Undo" at bounding box center [300, 482] width 17 height 7
click at [26, 202] on div at bounding box center [25, 198] width 8 height 8
click at [26, 220] on div at bounding box center [25, 221] width 8 height 8
click at [30, 198] on div at bounding box center [25, 198] width 17 height 17
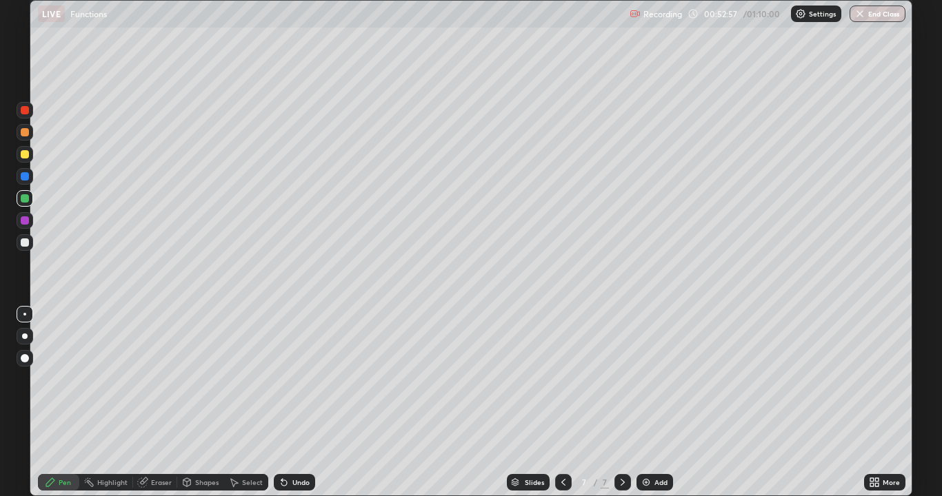
click at [658, 379] on div "Add" at bounding box center [654, 482] width 37 height 17
click at [26, 156] on div at bounding box center [25, 154] width 8 height 8
click at [30, 114] on div at bounding box center [25, 110] width 17 height 17
click at [25, 220] on div at bounding box center [25, 221] width 8 height 8
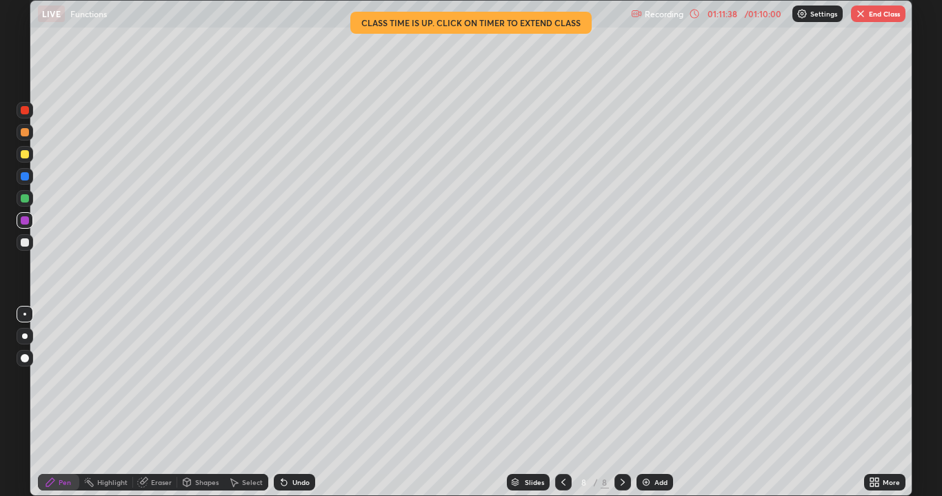
click at [862, 21] on button "End Class" at bounding box center [878, 14] width 54 height 17
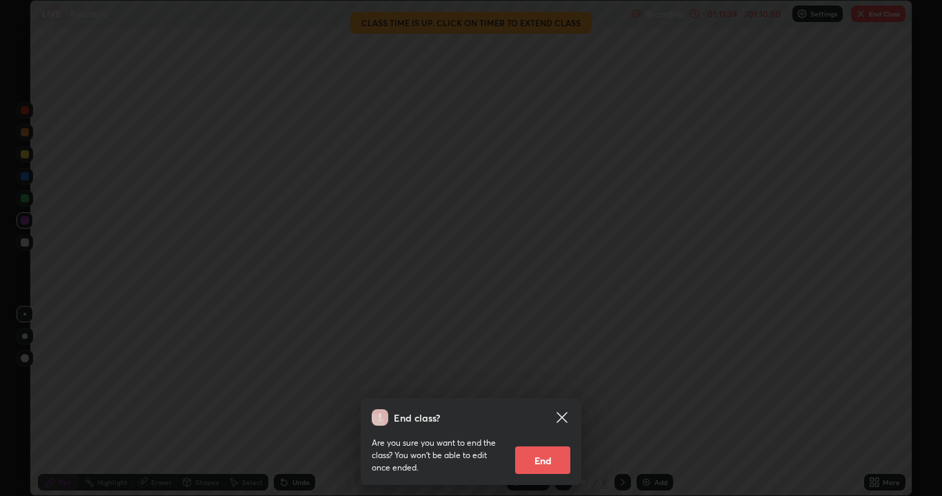
click at [551, 379] on button "End" at bounding box center [542, 461] width 55 height 28
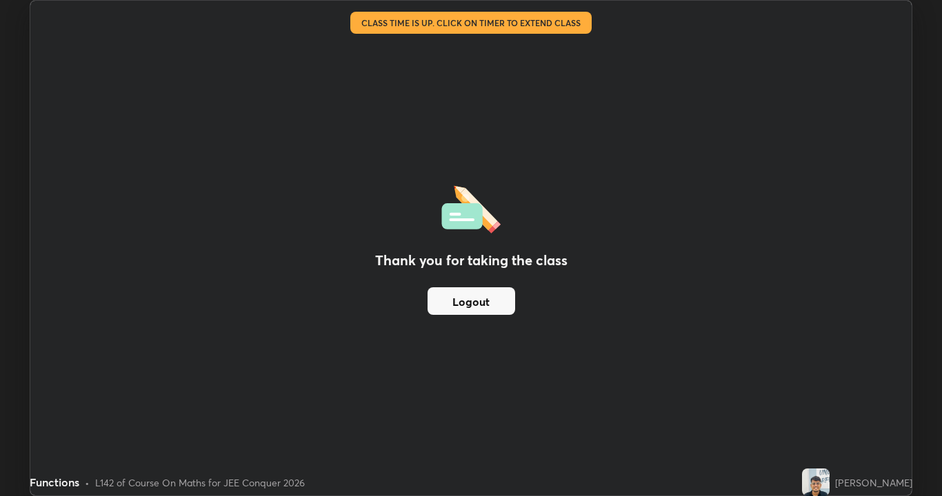
click at [455, 301] on button "Logout" at bounding box center [472, 302] width 88 height 28
